Goal: Information Seeking & Learning: Learn about a topic

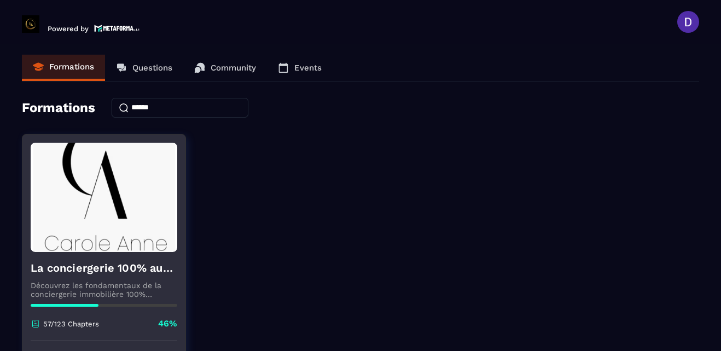
click at [132, 199] on img at bounding box center [104, 197] width 147 height 109
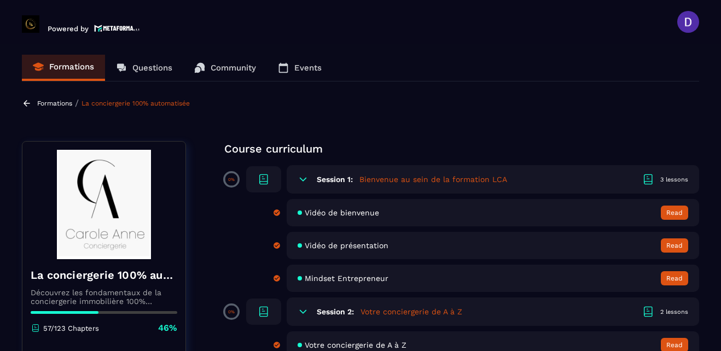
click at [717, 274] on section "Formations Questions Community Events Formations / La conciergerie 100% automat…" at bounding box center [360, 200] width 721 height 312
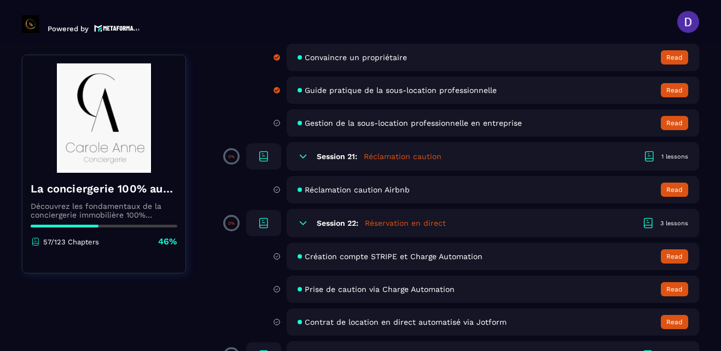
scroll to position [2626, 0]
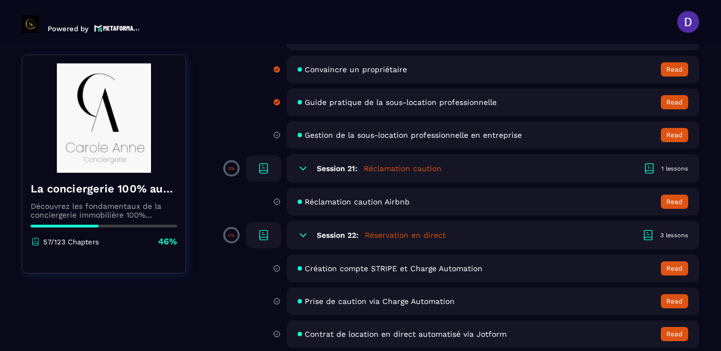
click at [431, 137] on span "Gestion de la sous-location professionnelle en entreprise" at bounding box center [413, 135] width 217 height 9
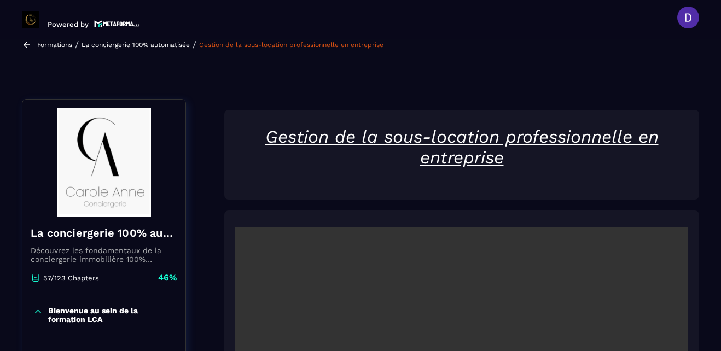
scroll to position [114, 0]
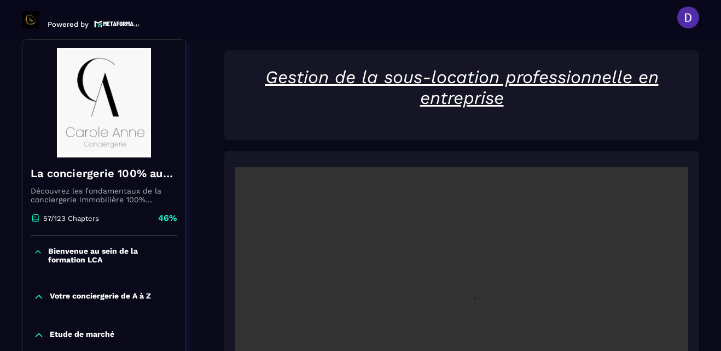
click at [717, 319] on section "Formations Questions Community Events Formations / La conciergerie 100% automat…" at bounding box center [360, 195] width 721 height 312
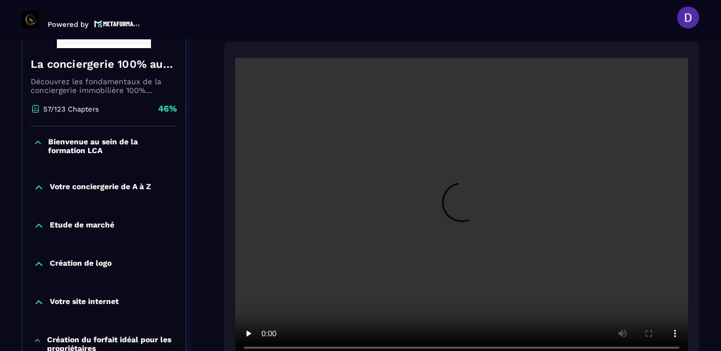
scroll to position [245, 0]
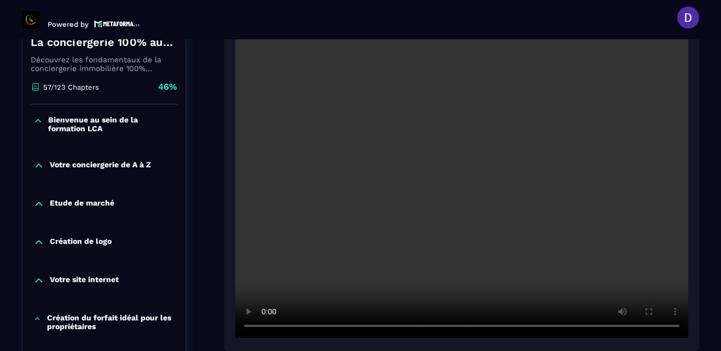
click at [370, 12] on header "Powered by [PERSON_NAME] [PERSON_NAME][EMAIL_ADDRESS][PERSON_NAME][DOMAIN_NAME]…" at bounding box center [360, 18] width 721 height 44
